Goal: Navigation & Orientation: Go to known website

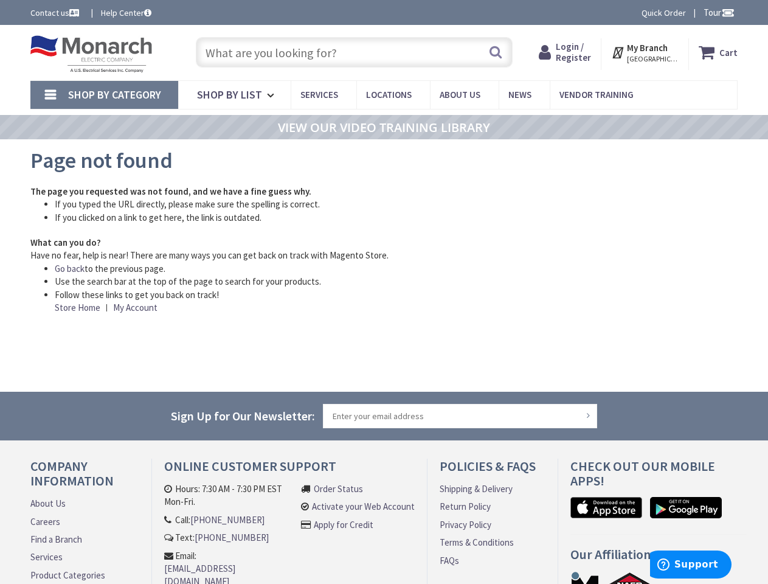
click at [384, 292] on li "Follow these links to get you back on track! Store Home | My Account" at bounding box center [337, 301] width 565 height 26
click at [717, 12] on span "Tour" at bounding box center [719, 13] width 31 height 12
click at [727, 12] on div at bounding box center [384, 292] width 768 height 584
click at [645, 52] on strong "My Branch" at bounding box center [647, 48] width 41 height 12
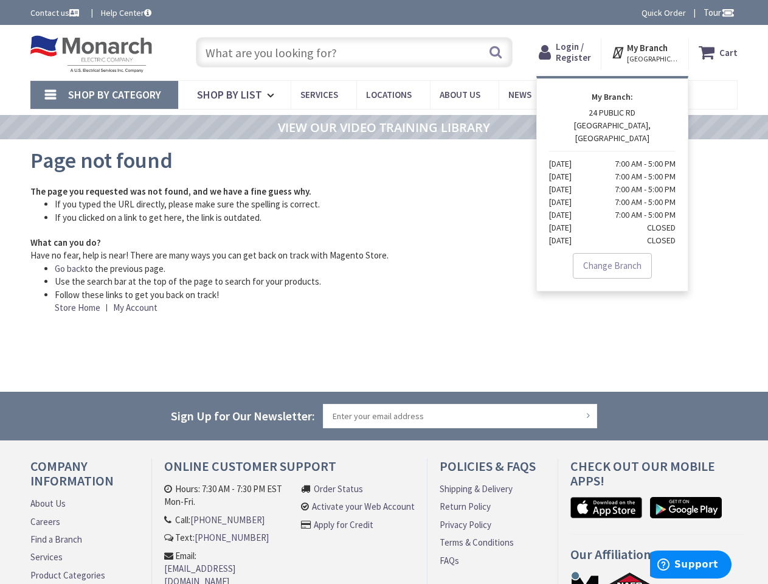
click at [104, 95] on span "Shop By Category" at bounding box center [114, 95] width 93 height 14
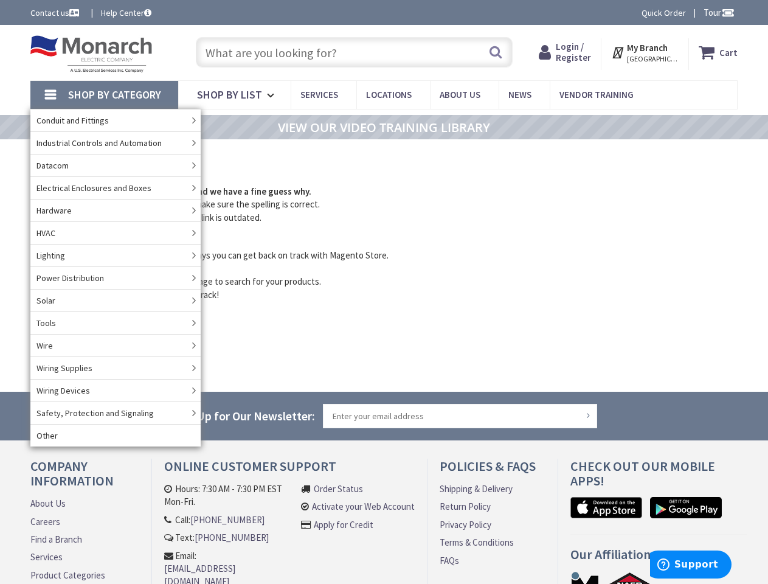
click at [70, 268] on link "Power Distribution" at bounding box center [115, 277] width 170 height 23
click at [384, 416] on input "Sign Up for Our Newsletter:" at bounding box center [460, 416] width 274 height 24
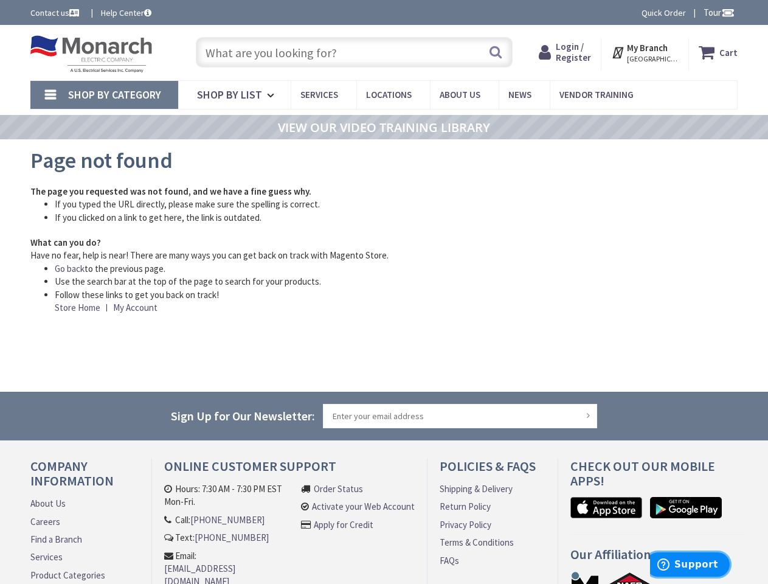
click at [691, 564] on span "Support" at bounding box center [696, 564] width 44 height 11
